Goal: Transaction & Acquisition: Subscribe to service/newsletter

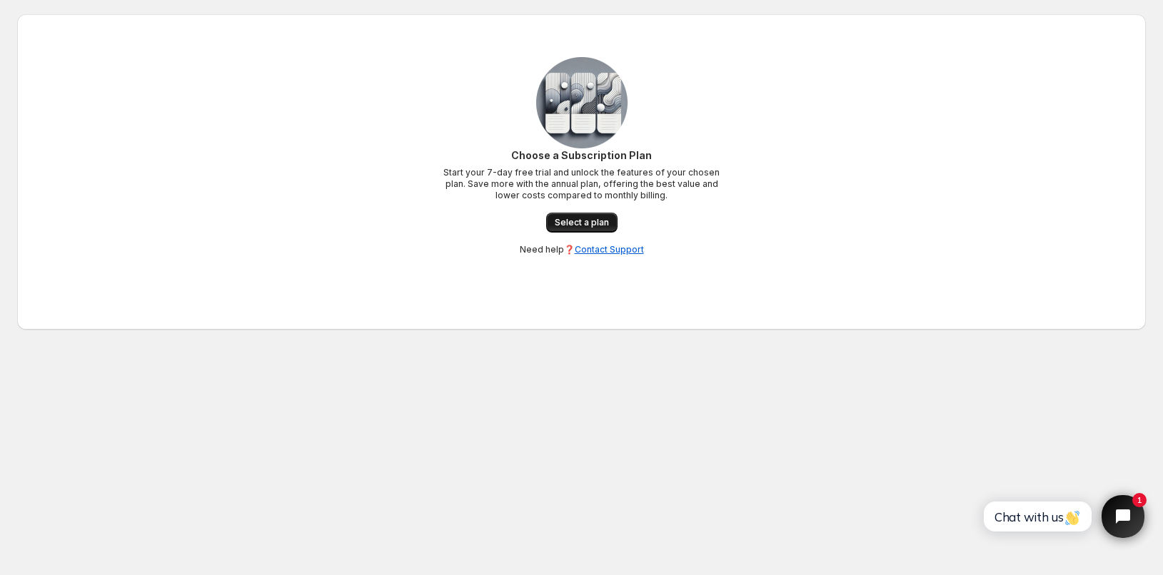
click at [561, 228] on span "Select a plan" at bounding box center [582, 222] width 54 height 11
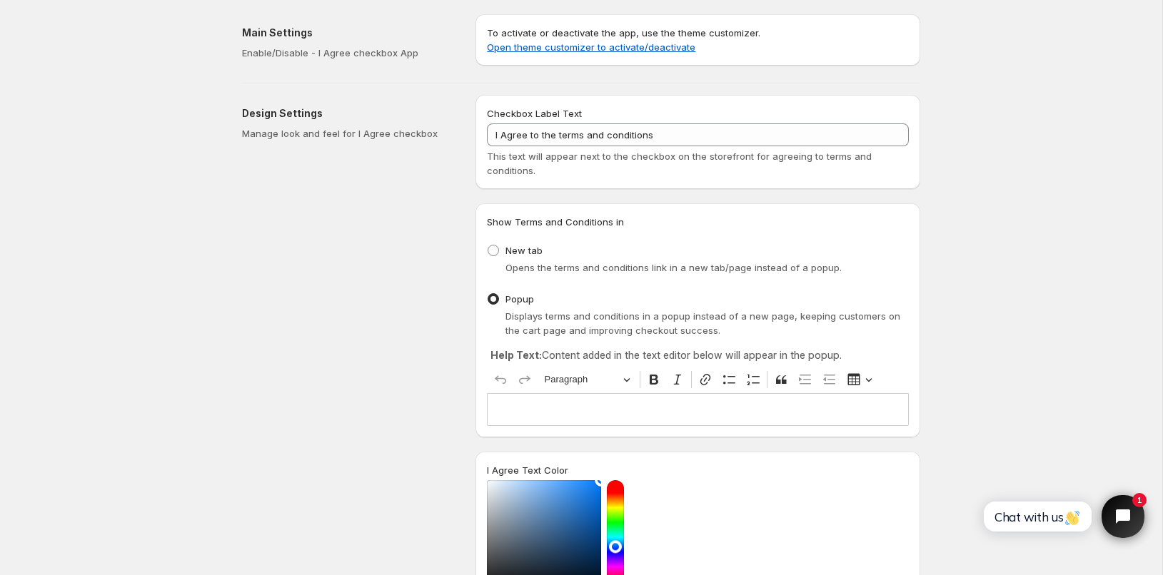
drag, startPoint x: 663, startPoint y: 139, endPoint x: 385, endPoint y: 134, distance: 278.5
click at [487, 134] on input "I Agree to the terms and conditions" at bounding box center [698, 135] width 422 height 23
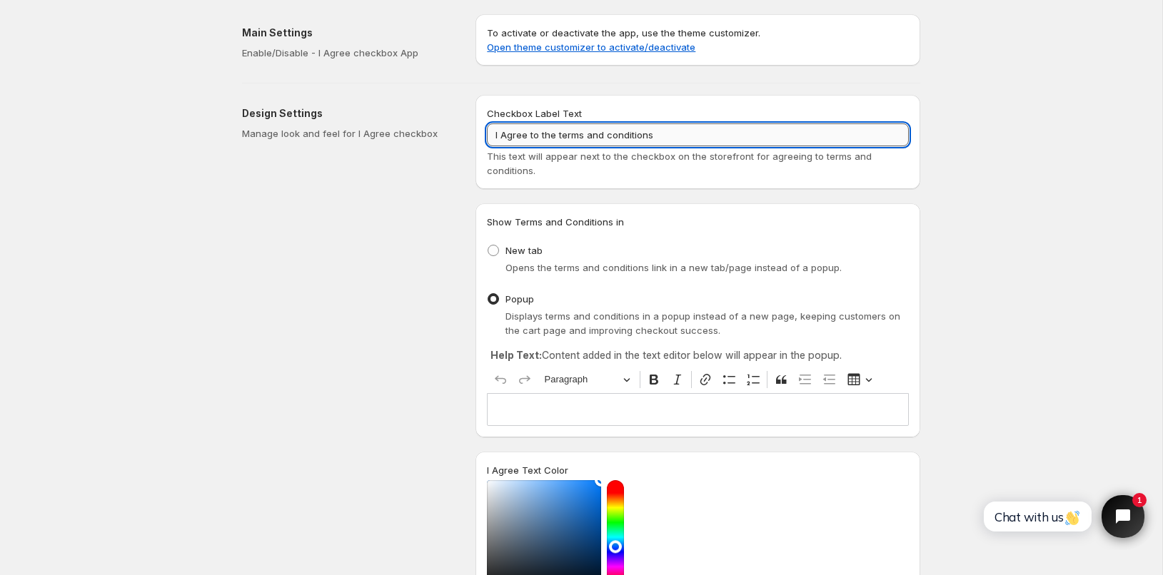
click at [675, 132] on input "I Agree to the terms and conditions" at bounding box center [698, 135] width 422 height 23
click at [665, 130] on input "I Agree to the terms and conditions" at bounding box center [698, 135] width 422 height 23
drag, startPoint x: 700, startPoint y: 136, endPoint x: 348, endPoint y: 133, distance: 351.9
click at [487, 131] on input "I Agree to the terms and conditions" at bounding box center [698, 135] width 422 height 23
paste input "„Ich stimme der Ausführung des Vertrages vor Ablauf der Widerrufsfrist ausdrück…"
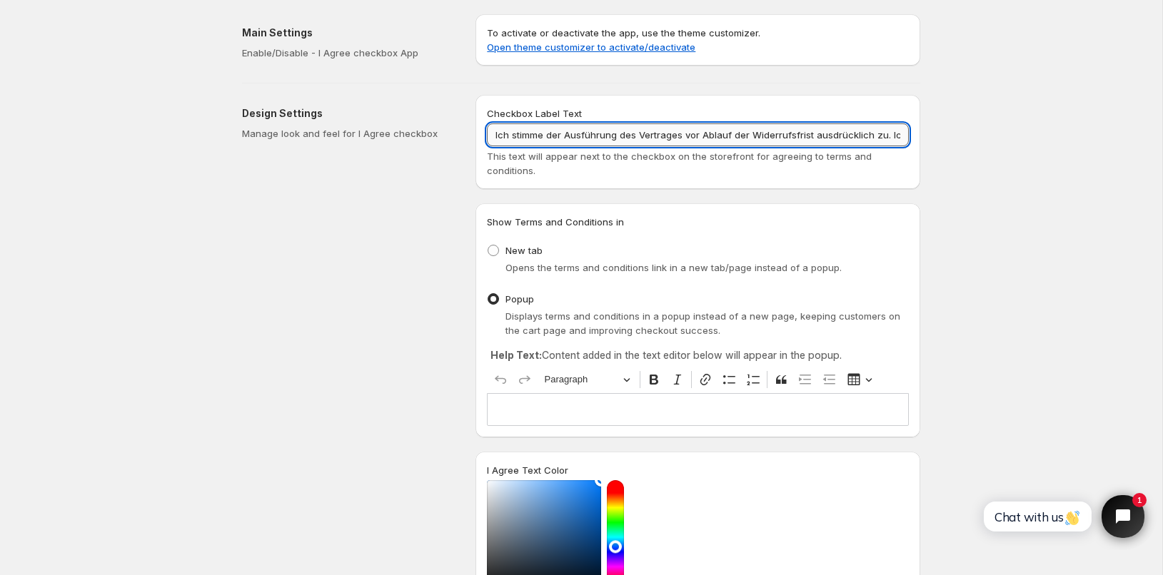
click at [881, 136] on input "Ich stimme der Ausführung des Vertrages vor Ablauf der Widerrufsfrist ausdrückl…" at bounding box center [698, 135] width 422 height 23
click at [865, 137] on input "Ich stimme der Ausführung des Vertrages vor Ablauf der Widerrufsfrist ausdrückl…" at bounding box center [698, 135] width 422 height 23
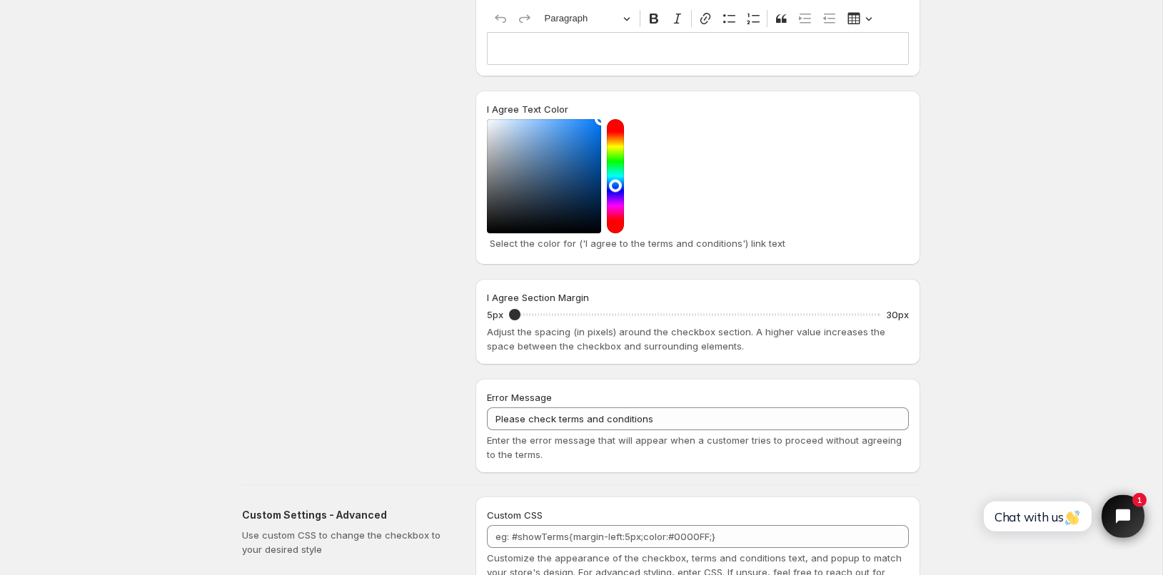
scroll to position [462, 0]
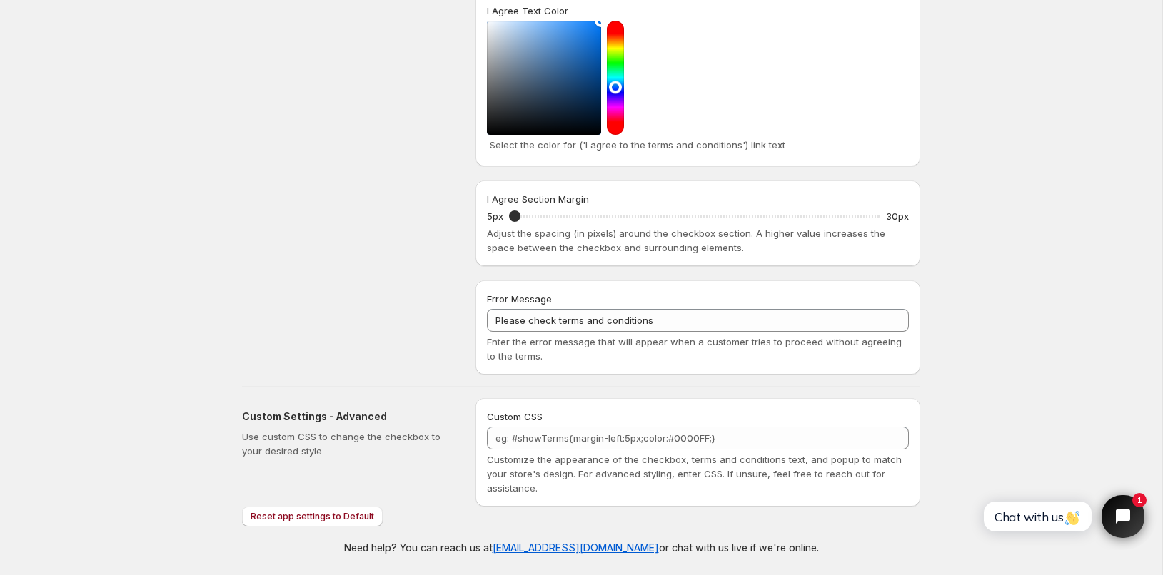
type input "Ich stimme der Ausführung des Vertrages vor Ablauf der Widerrufsfrist ausdrückl…"
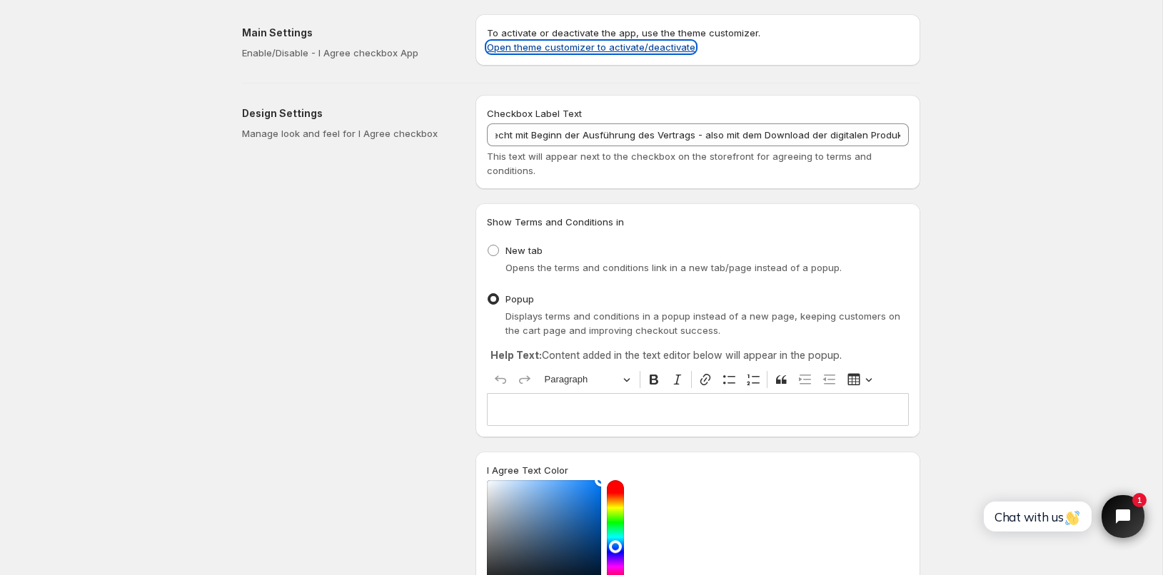
click at [652, 49] on link "Open theme customizer to activate/deactivate" at bounding box center [591, 46] width 208 height 11
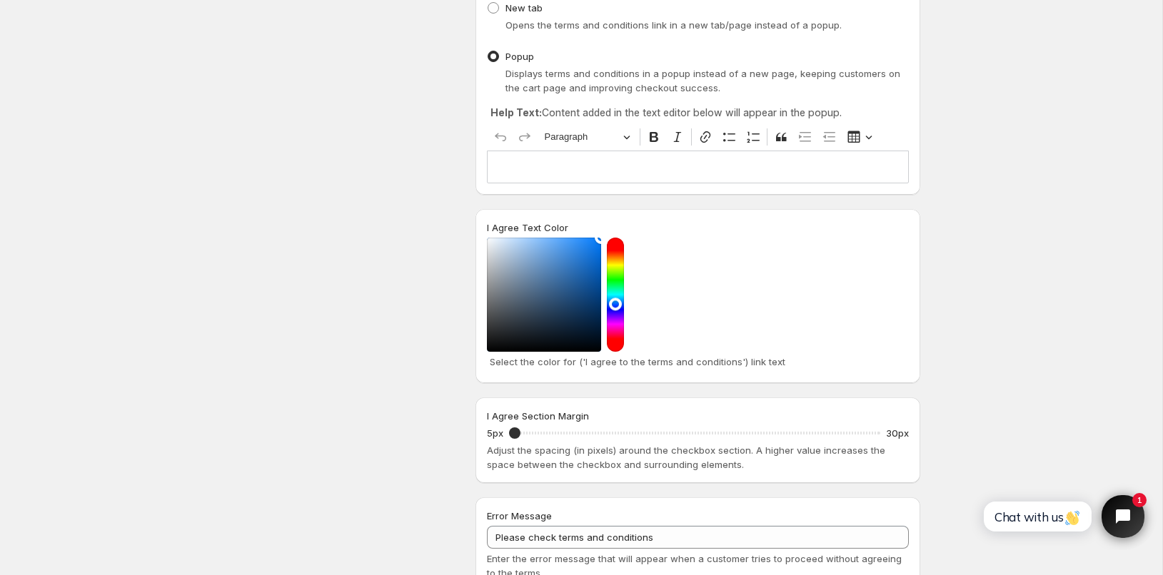
scroll to position [462, 0]
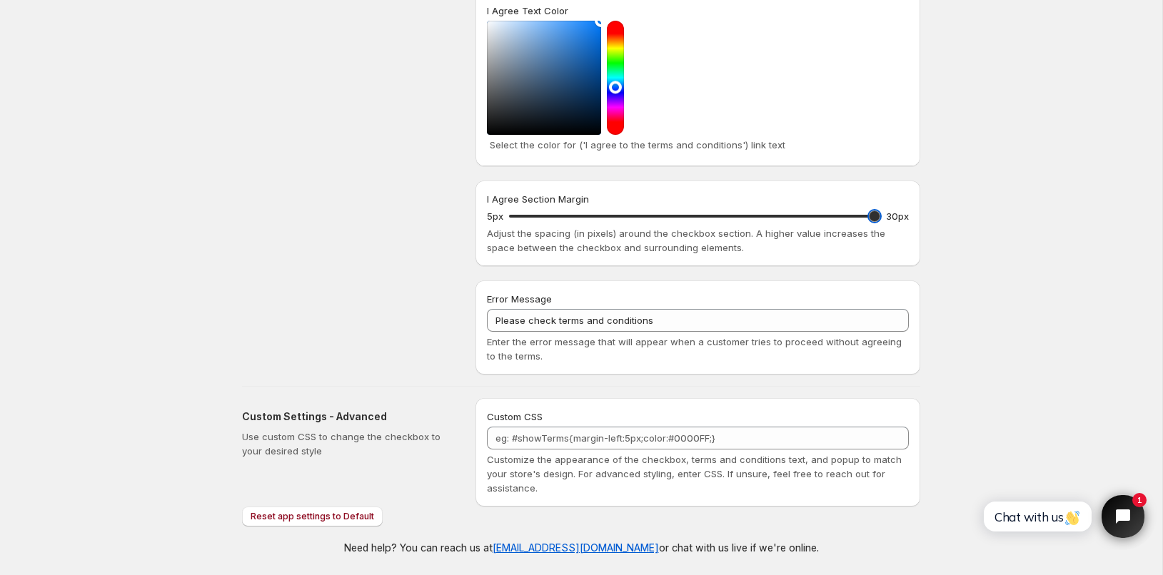
drag, startPoint x: 515, startPoint y: 215, endPoint x: 943, endPoint y: 236, distance: 428.9
type input "30"
click at [880, 226] on input "I Agree Section Margin" at bounding box center [694, 216] width 371 height 20
